Goal: Book appointment/travel/reservation

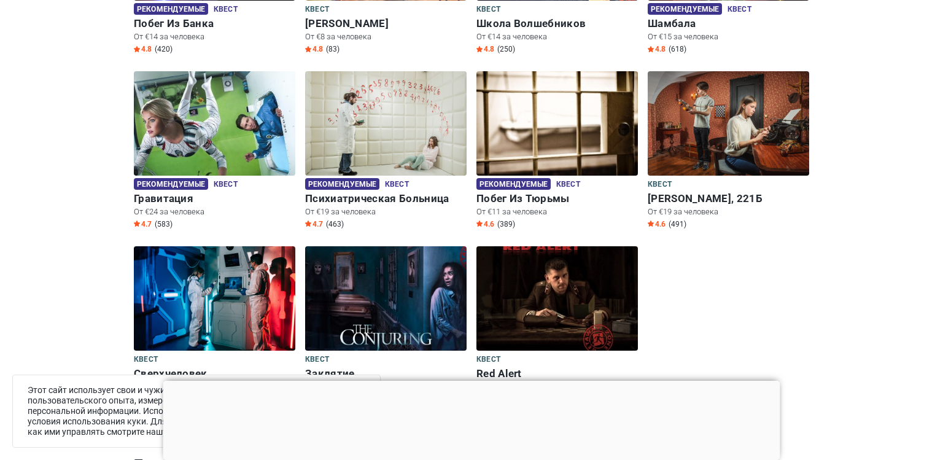
scroll to position [503, 0]
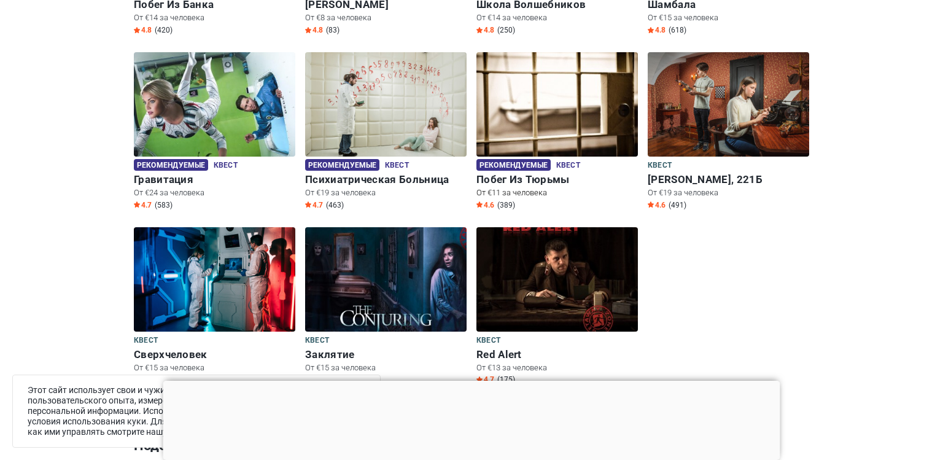
click at [533, 177] on h6 "Побег Из Тюрьмы" at bounding box center [556, 179] width 161 height 13
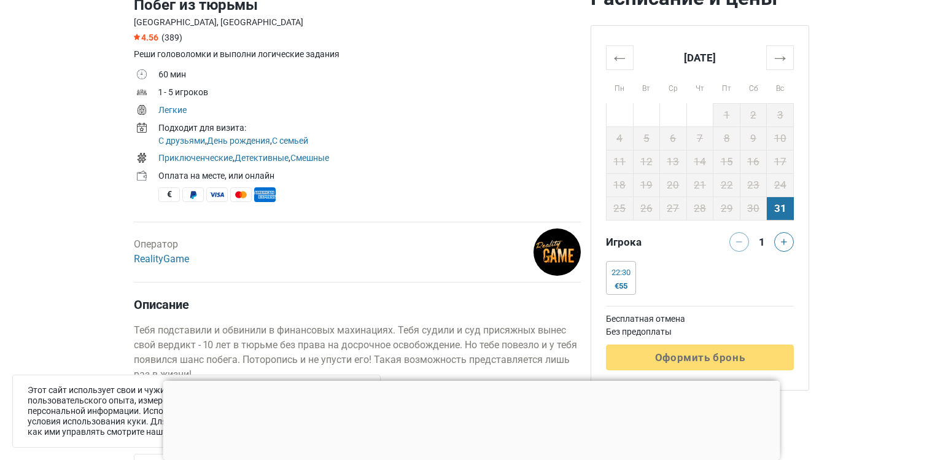
scroll to position [608, 0]
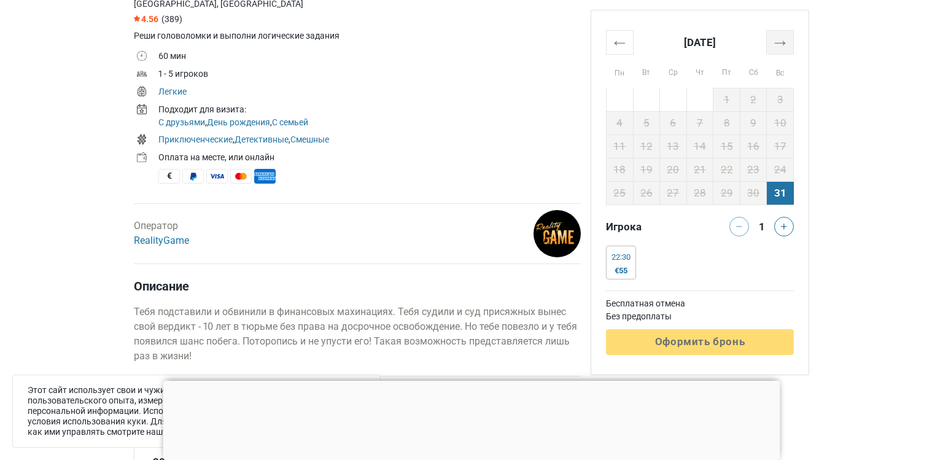
click at [781, 52] on th "→" at bounding box center [780, 42] width 27 height 24
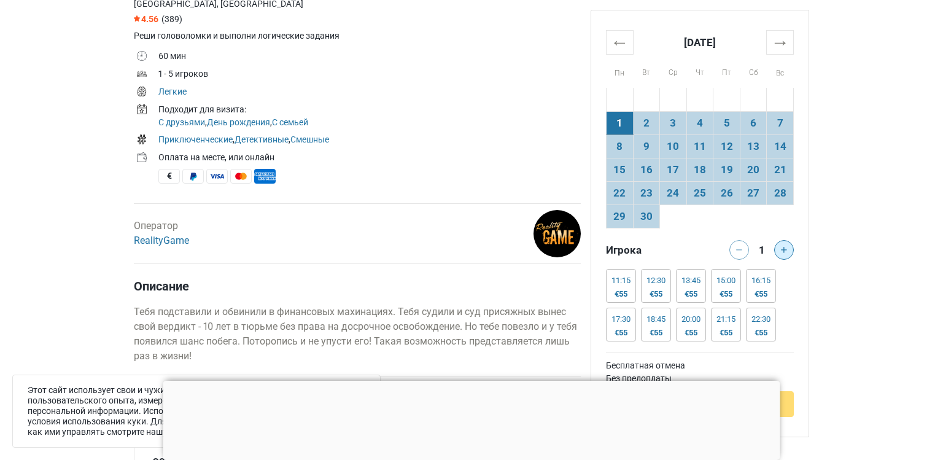
click at [781, 250] on icon at bounding box center [784, 250] width 6 height 6
click at [781, 250] on div at bounding box center [786, 250] width 25 height 20
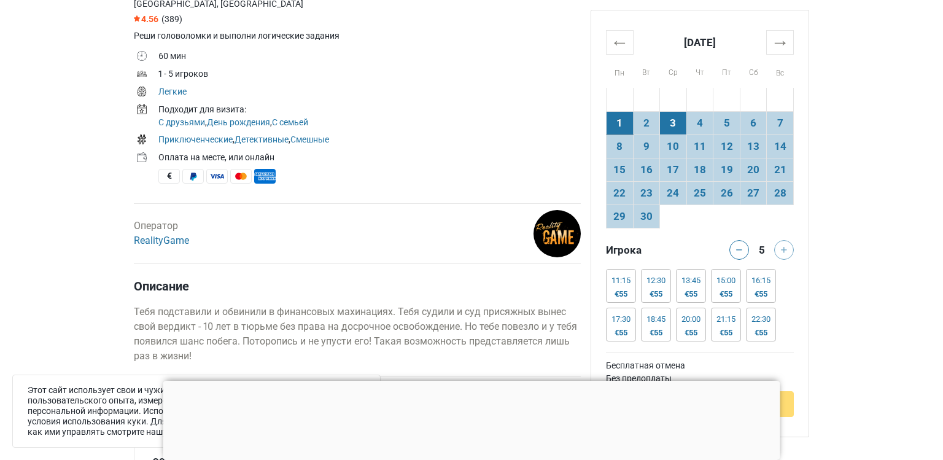
click at [672, 126] on td "3" at bounding box center [673, 122] width 27 height 23
click at [692, 126] on td "4" at bounding box center [699, 122] width 27 height 23
click at [633, 332] on div "17:30 €55" at bounding box center [621, 325] width 30 height 34
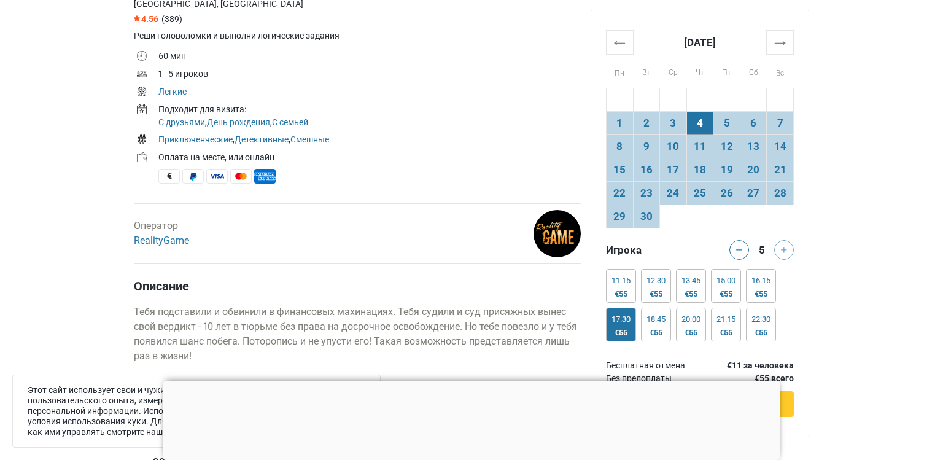
click at [475, 381] on div at bounding box center [471, 381] width 617 height 0
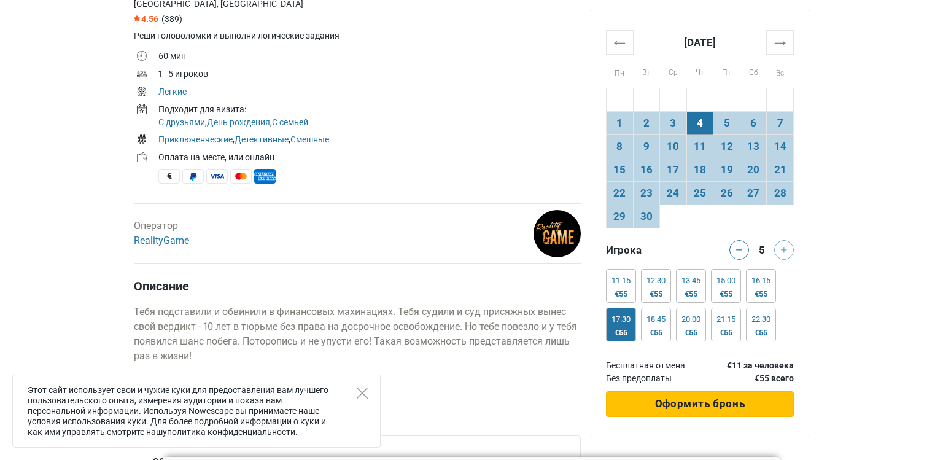
click at [762, 404] on button "Обрабатывается Оформить бронь" at bounding box center [700, 404] width 188 height 26
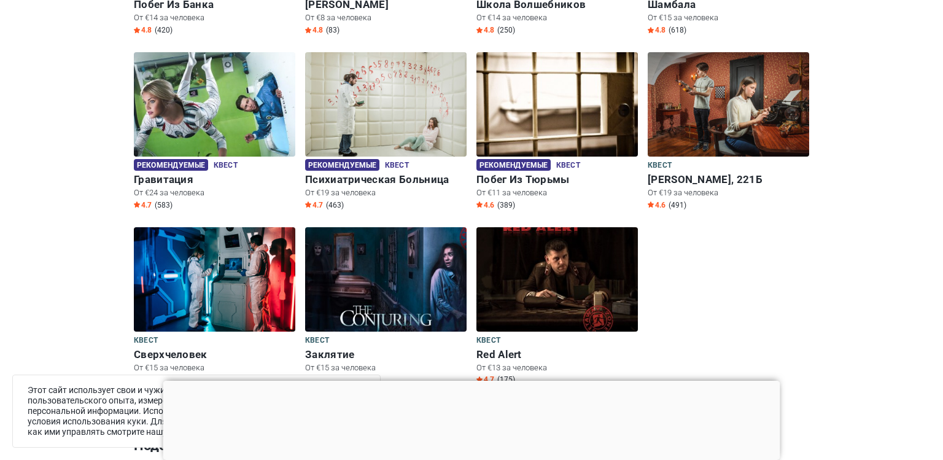
scroll to position [503, 0]
click at [471, 381] on div at bounding box center [471, 381] width 617 height 0
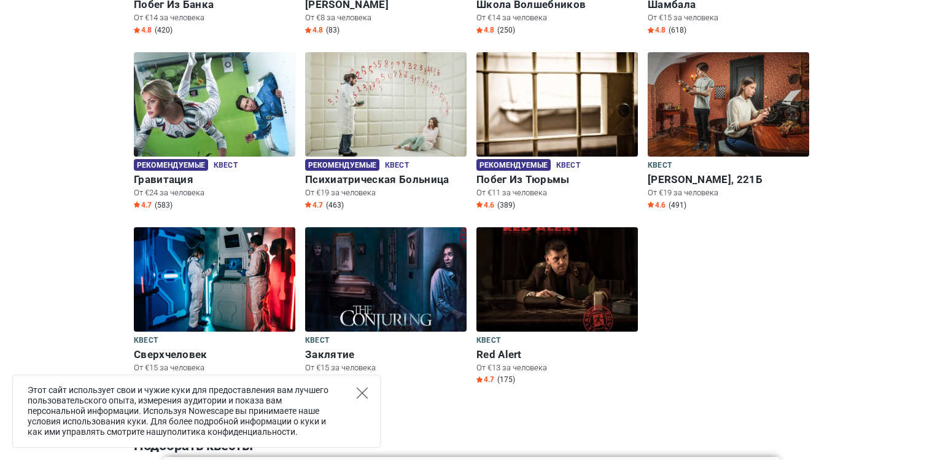
click at [359, 398] on icon "Close" at bounding box center [362, 392] width 11 height 11
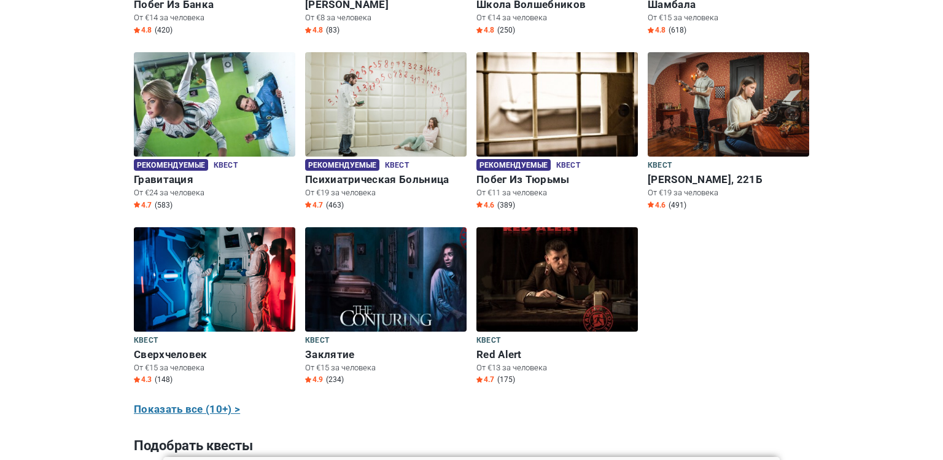
click at [176, 408] on link "Показать все (10+) >" at bounding box center [187, 409] width 106 height 16
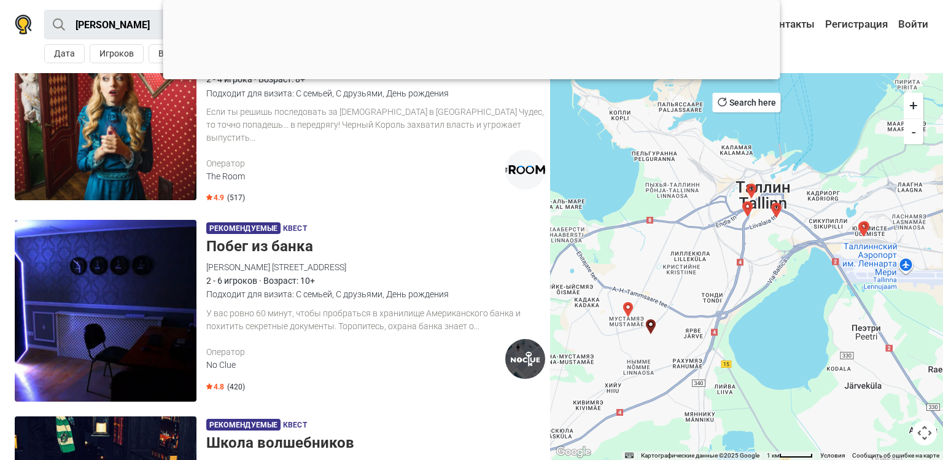
scroll to position [672, 0]
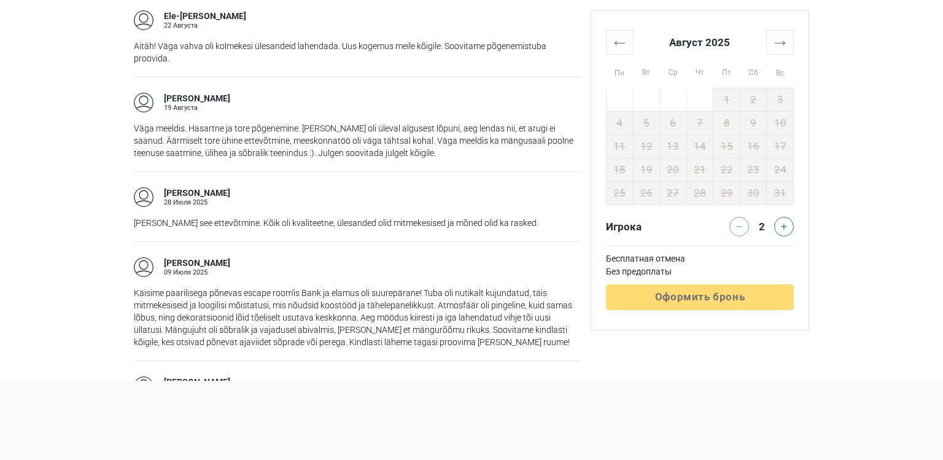
scroll to position [1324, 0]
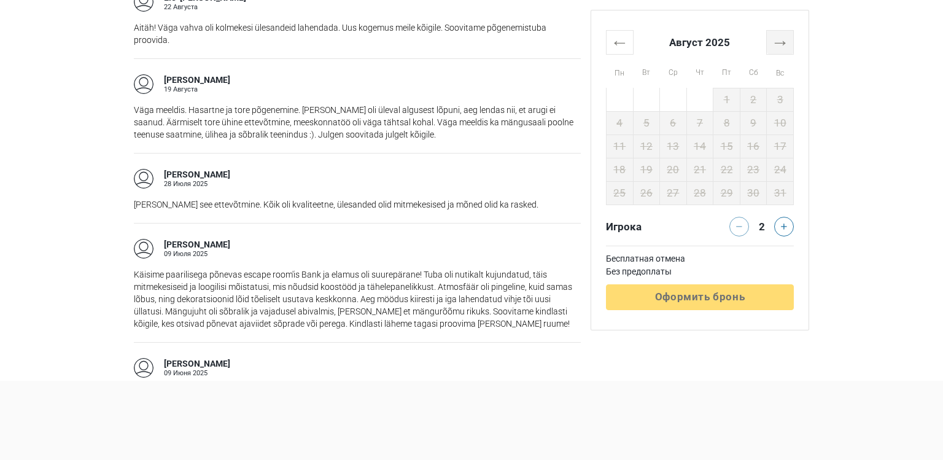
click at [781, 40] on th "→" at bounding box center [780, 42] width 27 height 24
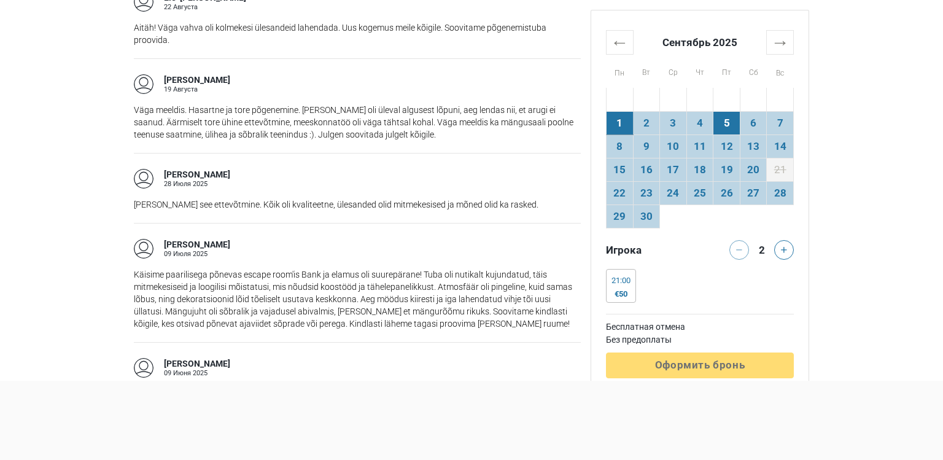
click at [718, 133] on td "5" at bounding box center [726, 122] width 27 height 23
click at [787, 252] on button at bounding box center [784, 250] width 20 height 20
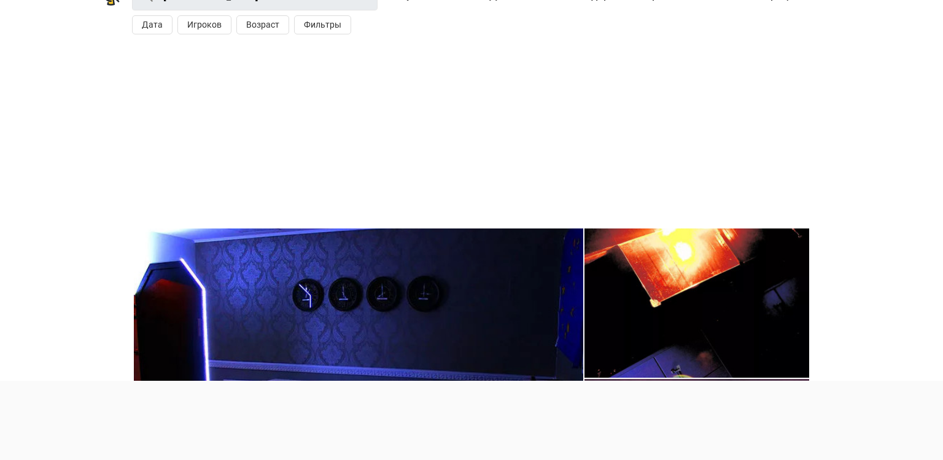
scroll to position [0, 0]
